Goal: Task Accomplishment & Management: Complete application form

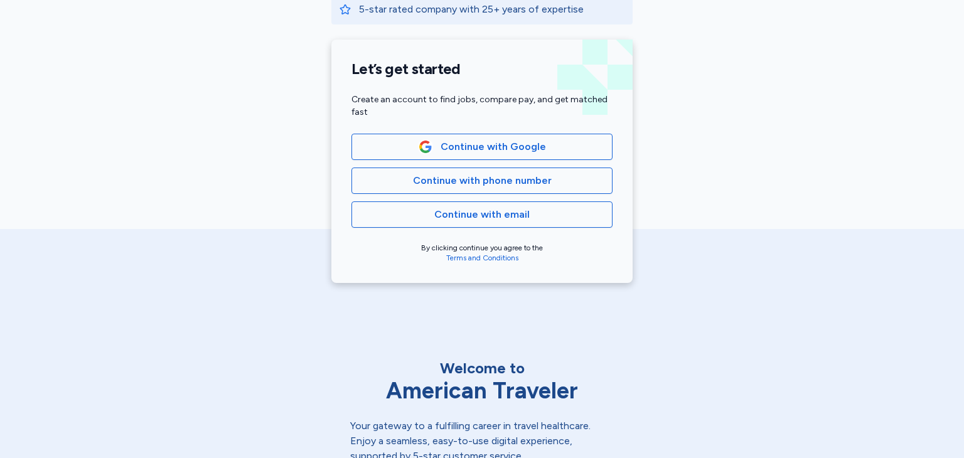
scroll to position [267, 0]
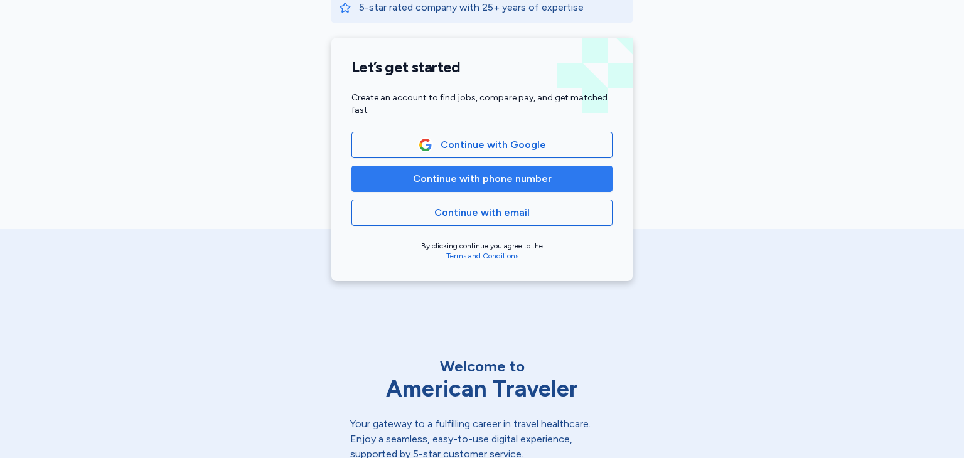
click at [486, 176] on span "Continue with phone number" at bounding box center [482, 178] width 139 height 15
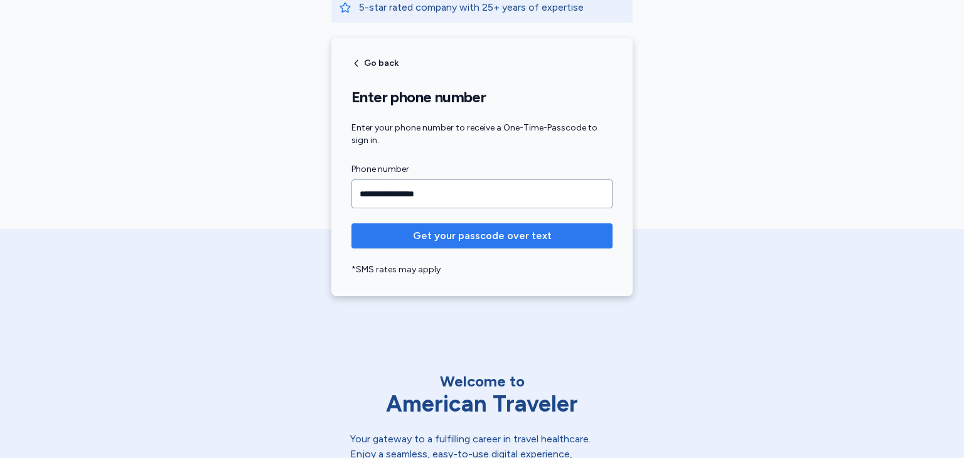
type input "**********"
click at [458, 234] on span "Get your passcode over text" at bounding box center [482, 235] width 139 height 15
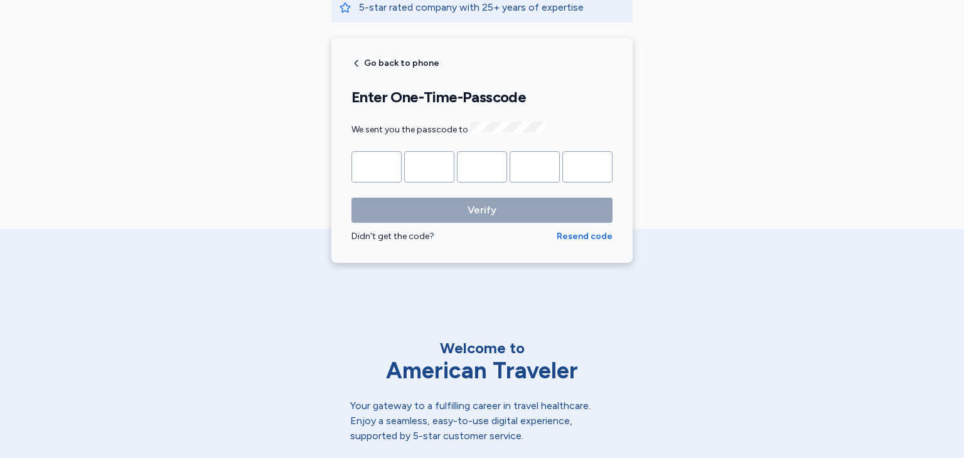
type input "*"
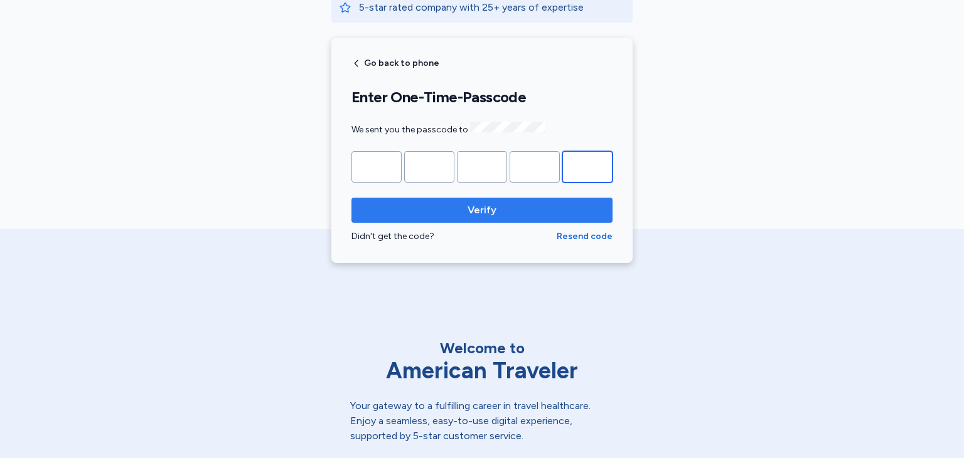
type input "*"
click at [477, 214] on span "Verify" at bounding box center [482, 210] width 29 height 15
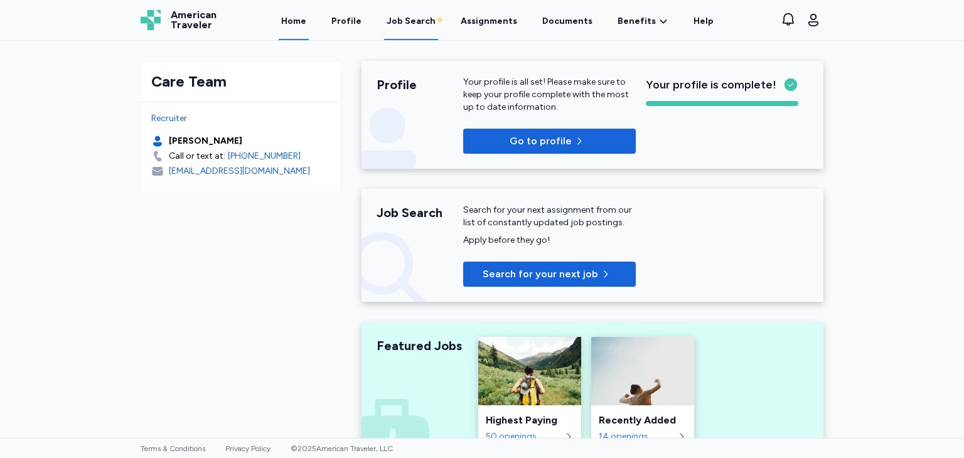
click at [428, 23] on div "Job Search" at bounding box center [411, 21] width 49 height 13
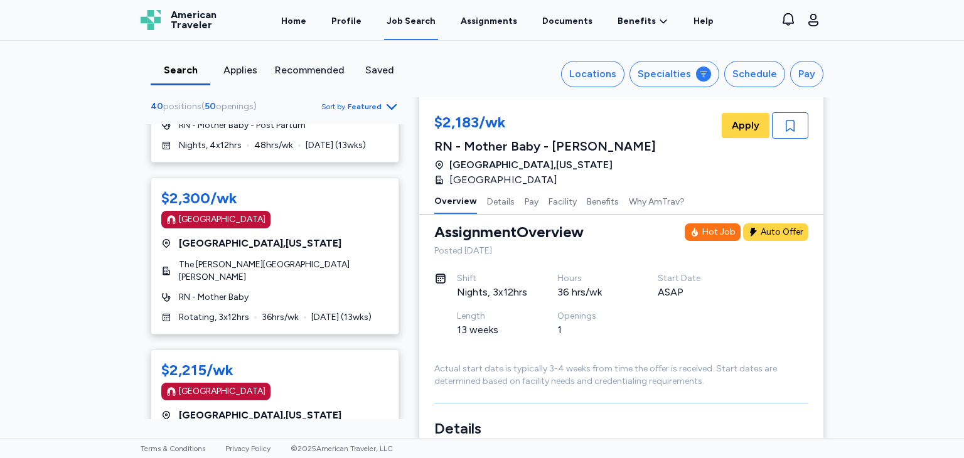
scroll to position [1416, 0]
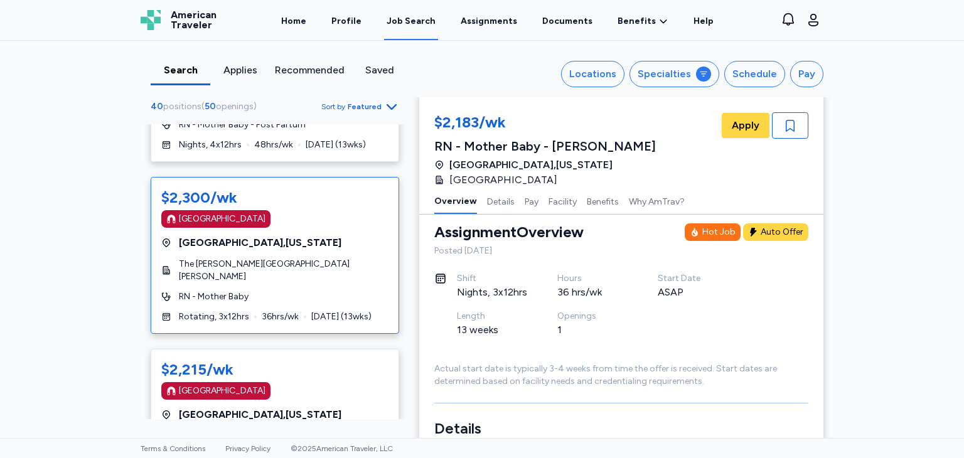
click at [319, 277] on div "$2,300/wk [GEOGRAPHIC_DATA] [GEOGRAPHIC_DATA] , [US_STATE] The [PERSON_NAME][GE…" at bounding box center [275, 255] width 249 height 157
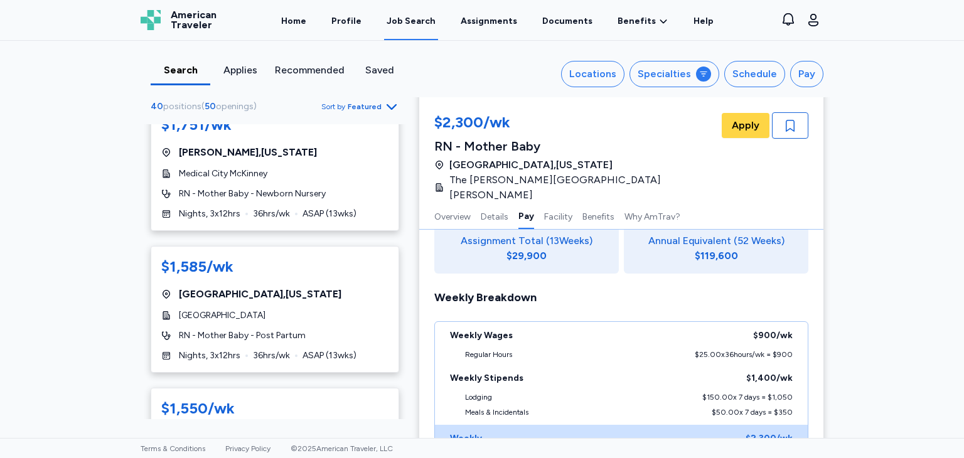
scroll to position [4232, 0]
